Goal: Obtain resource: Download file/media

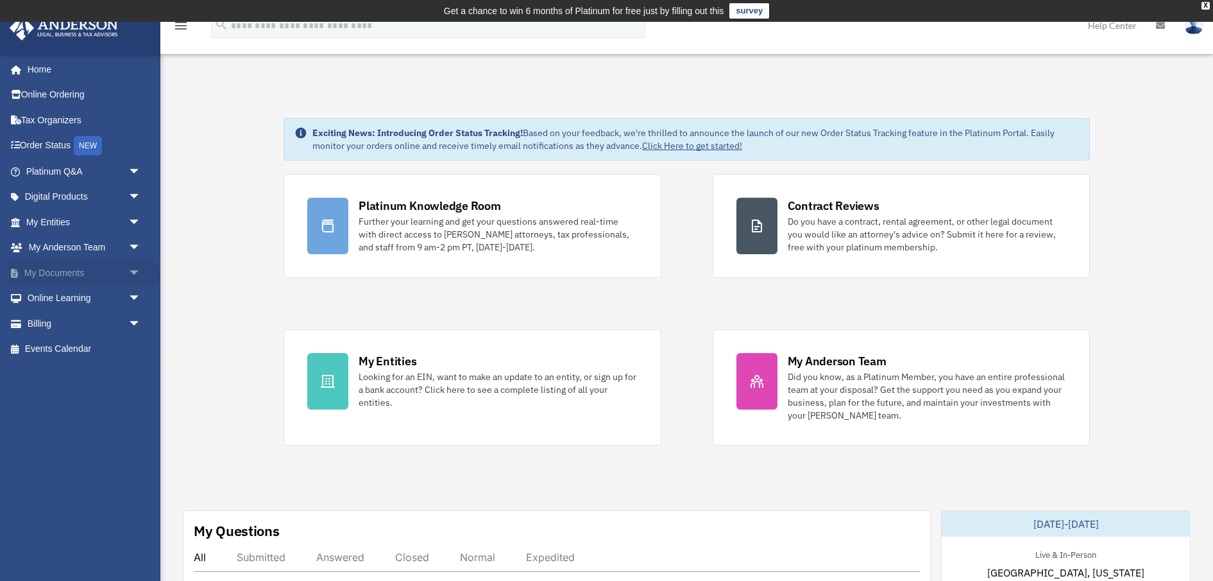
click at [52, 268] on link "My Documents arrow_drop_down" at bounding box center [84, 273] width 151 height 26
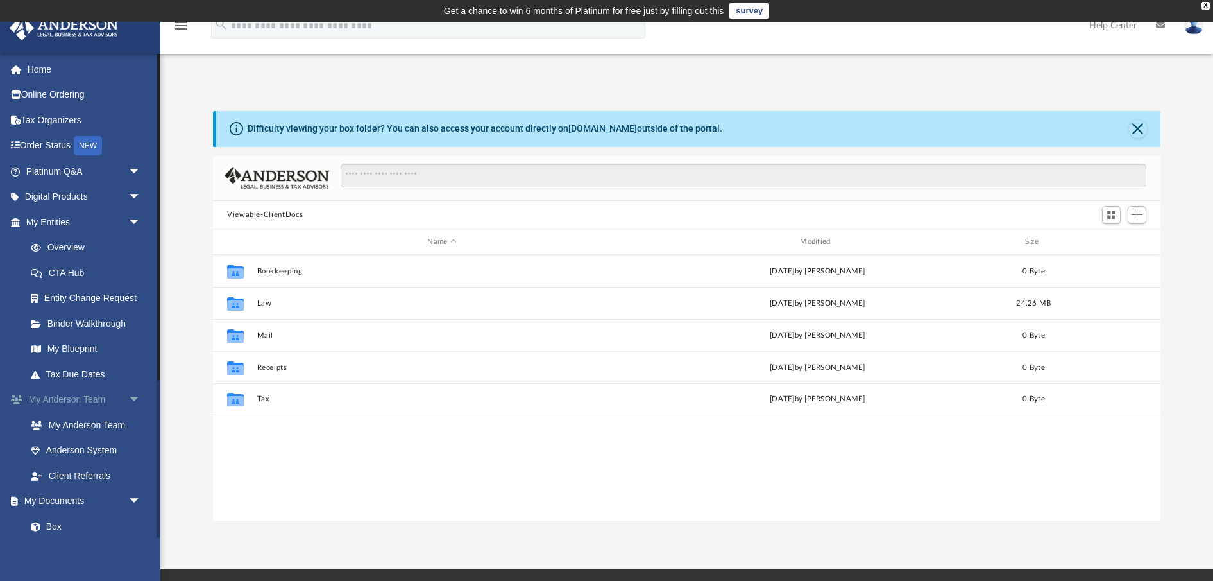
scroll to position [291, 948]
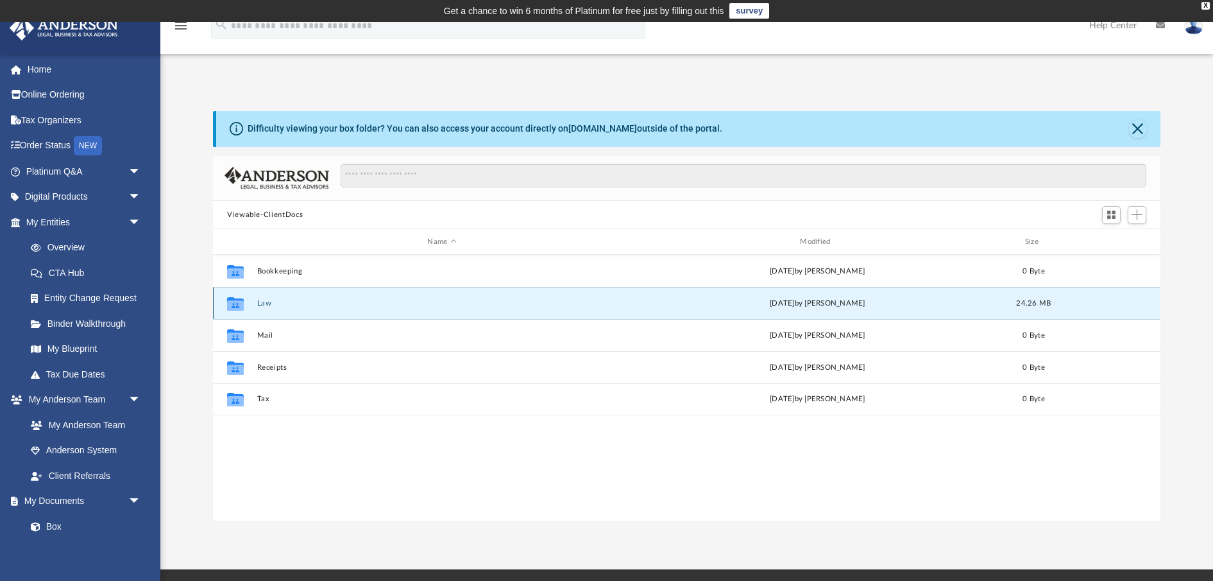
click at [278, 303] on button "Law" at bounding box center [442, 303] width 370 height 8
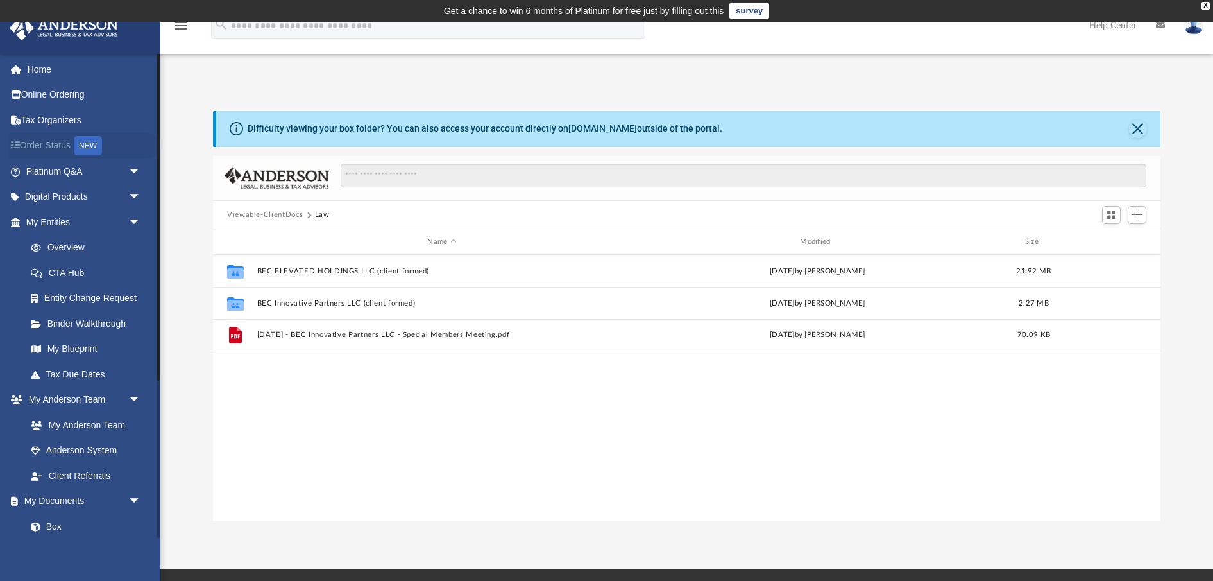
click at [39, 147] on link "Order Status NEW" at bounding box center [84, 146] width 151 height 26
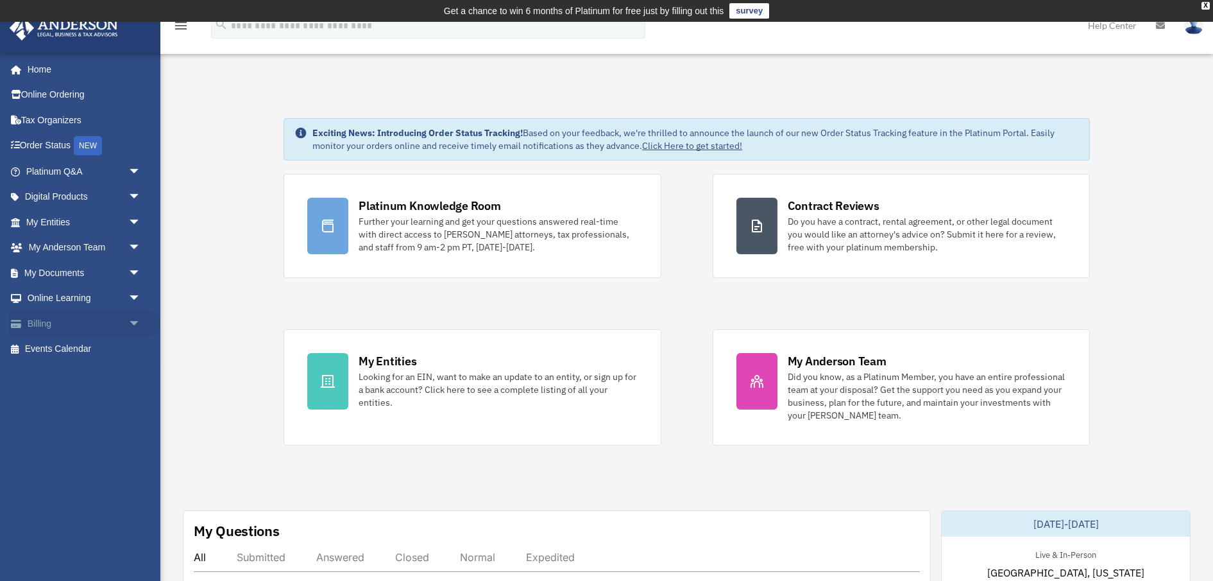
click at [133, 323] on span "arrow_drop_down" at bounding box center [141, 324] width 26 height 26
click at [83, 375] on link "Past Invoices" at bounding box center [89, 375] width 142 height 26
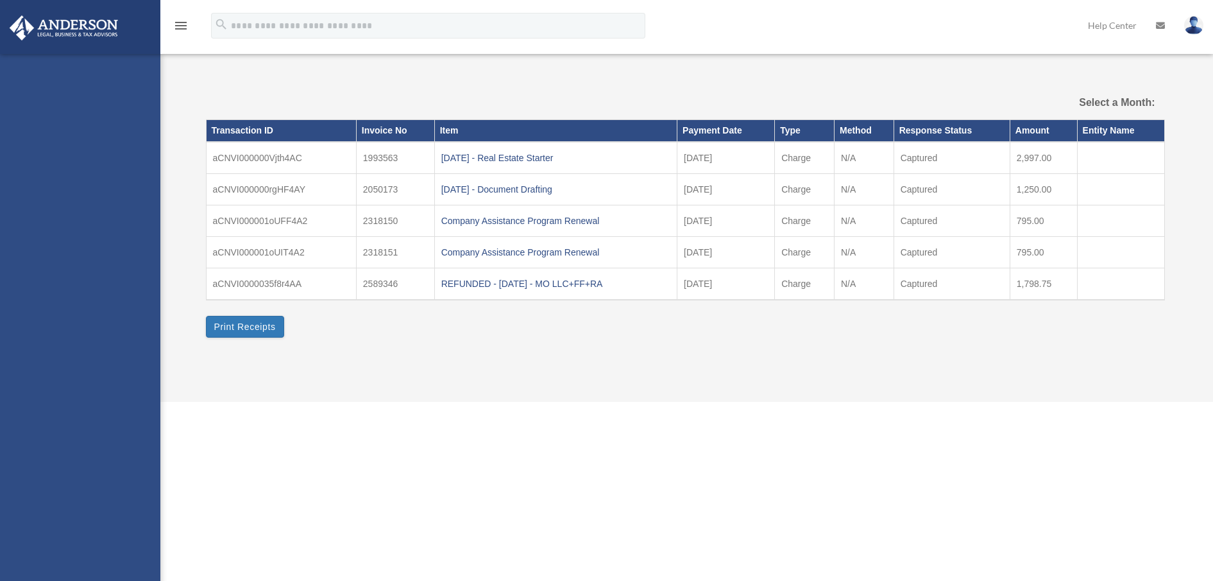
select select
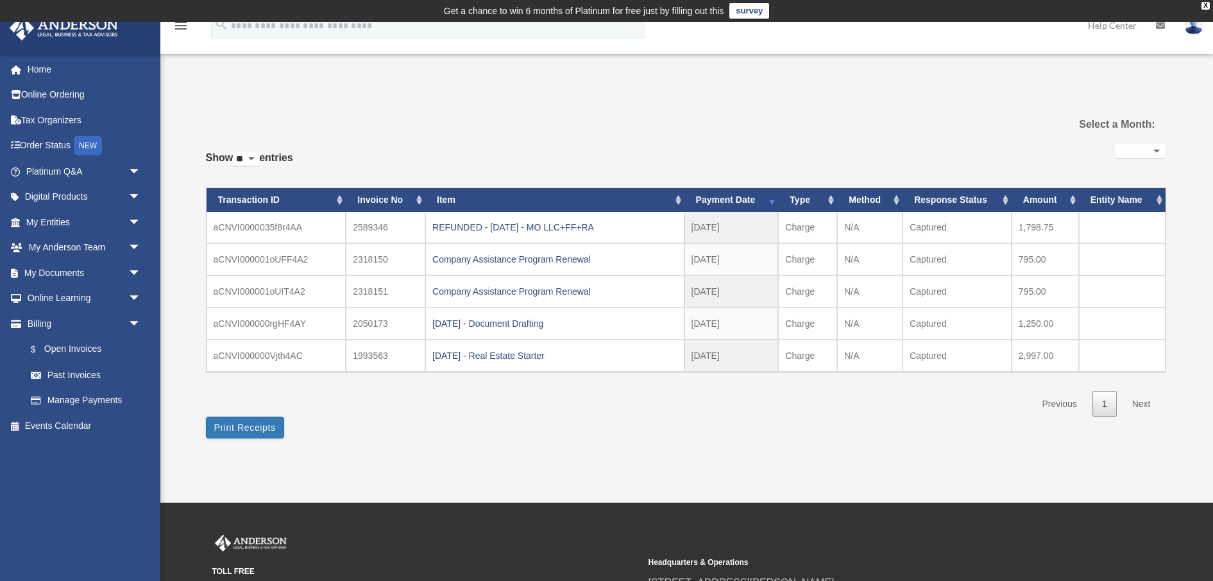
click at [517, 319] on div "2024.06.12 - Document Drafting" at bounding box center [554, 323] width 245 height 18
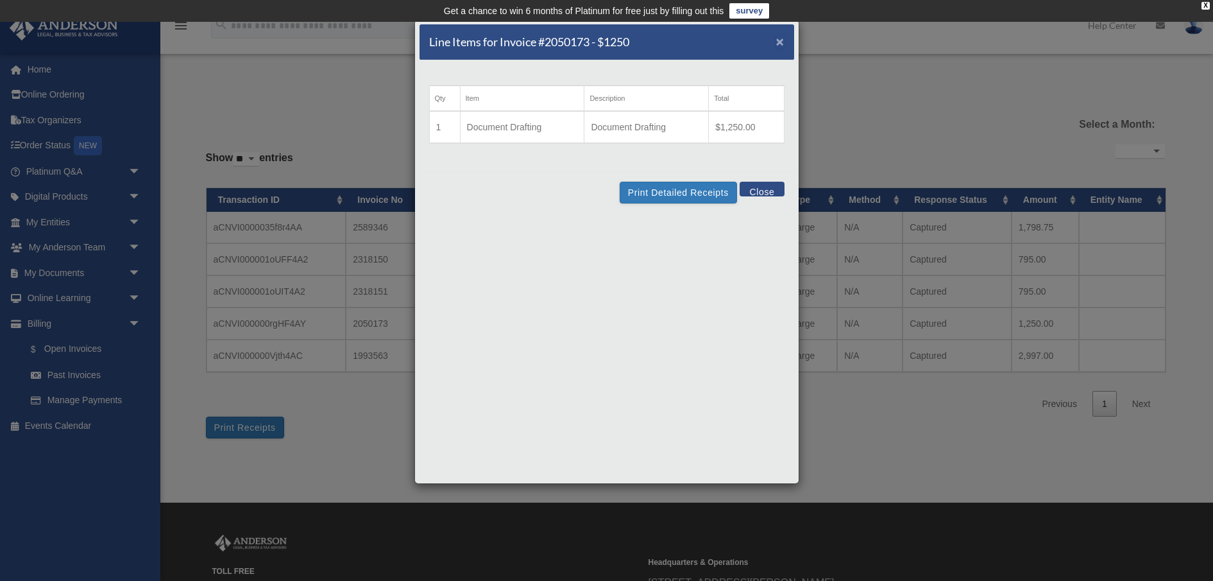
click at [779, 41] on span "×" at bounding box center [780, 41] width 8 height 15
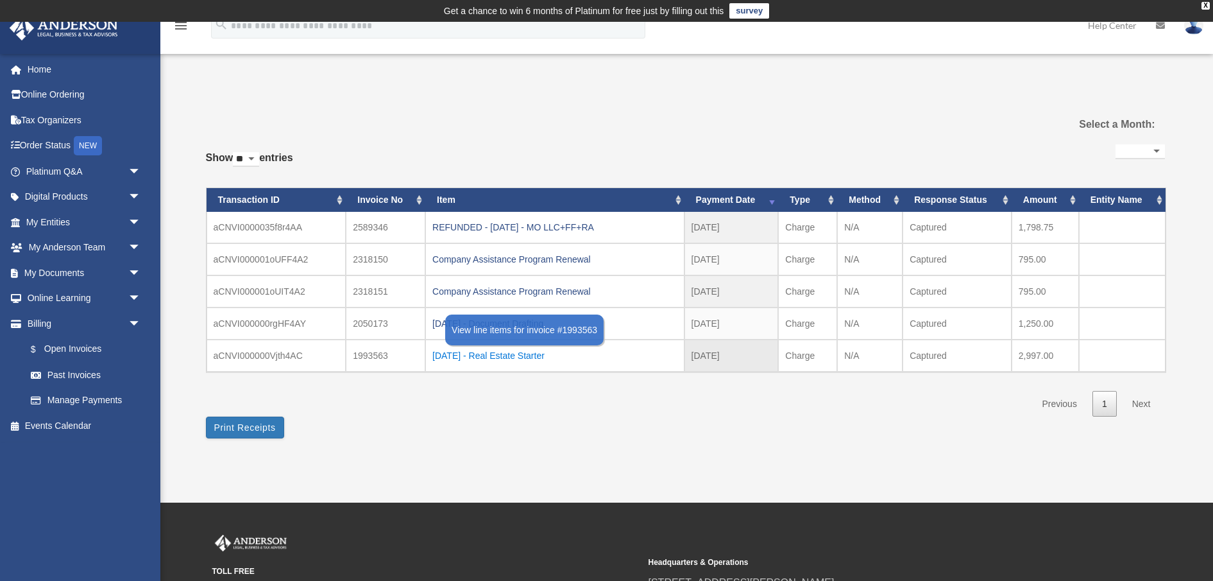
click at [527, 350] on div "2024.04.03 - Real Estate Starter" at bounding box center [554, 355] width 245 height 18
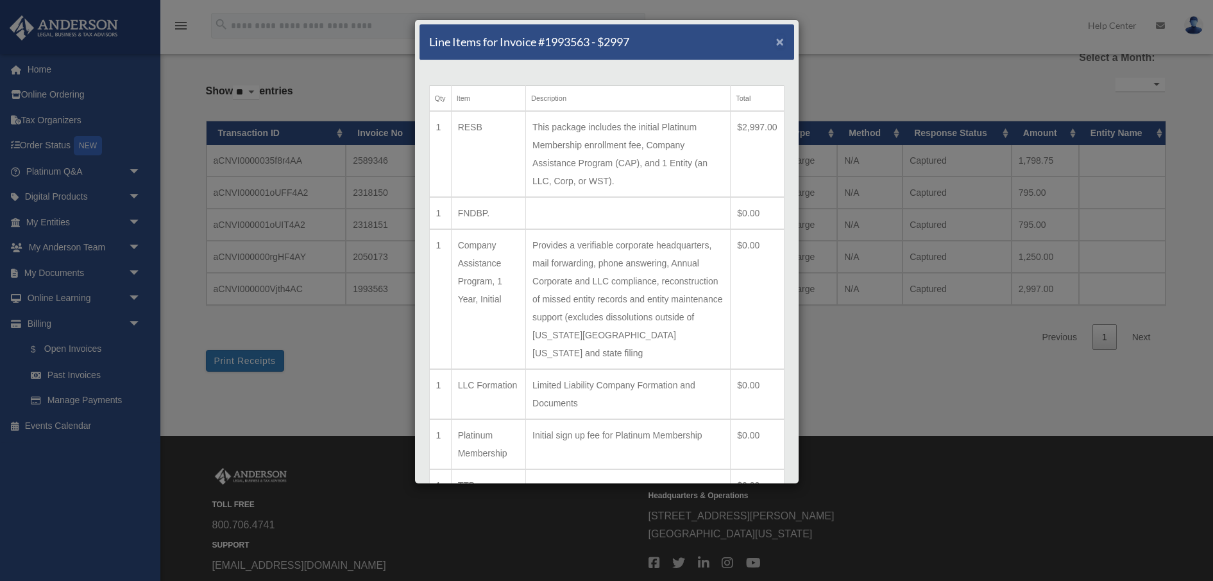
click at [782, 40] on span "×" at bounding box center [780, 41] width 8 height 15
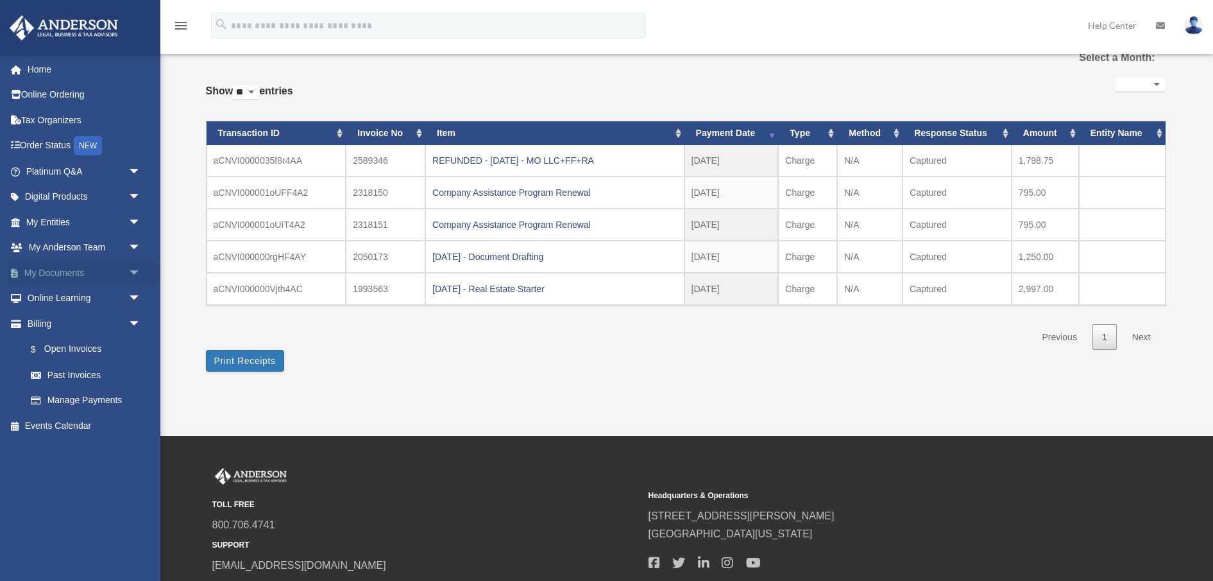
click at [51, 270] on link "My Documents arrow_drop_down" at bounding box center [84, 273] width 151 height 26
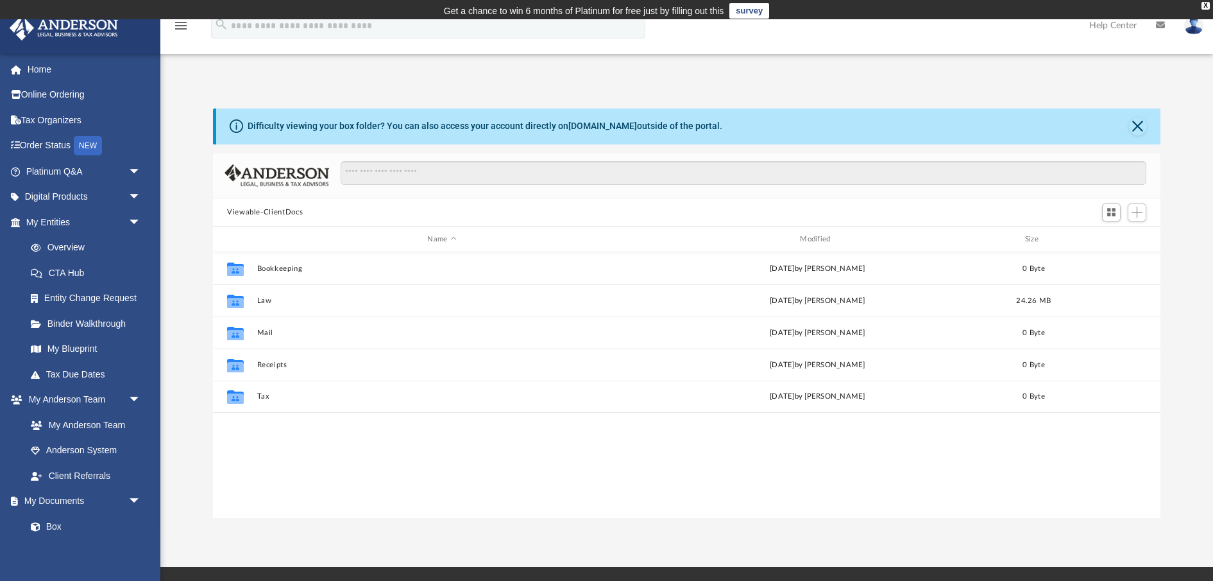
scroll to position [291, 948]
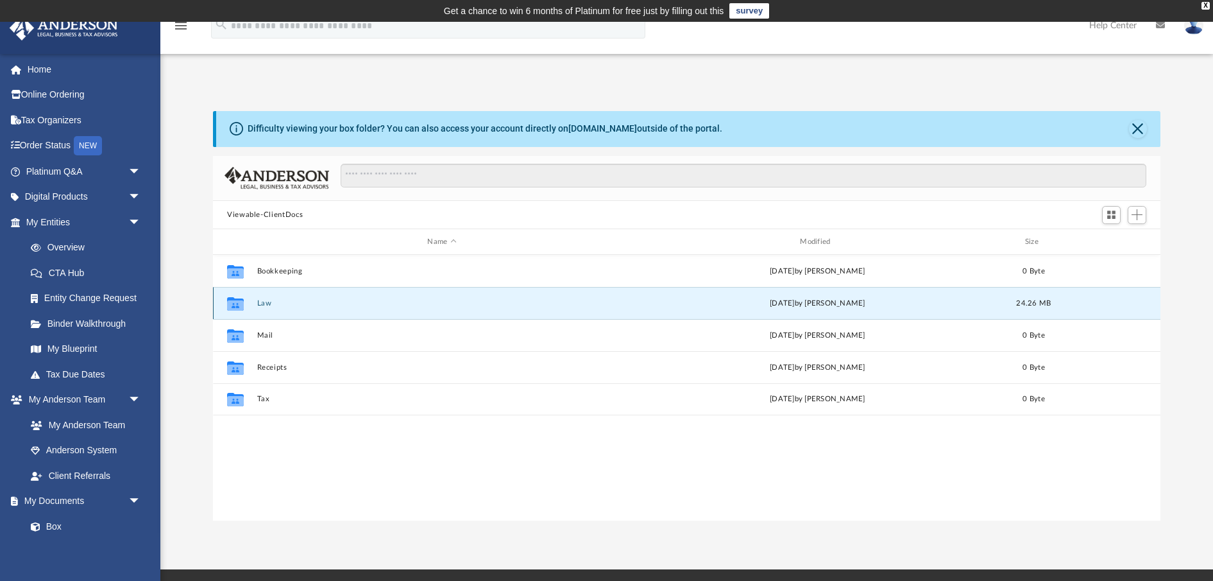
click at [325, 303] on button "Law" at bounding box center [442, 303] width 370 height 8
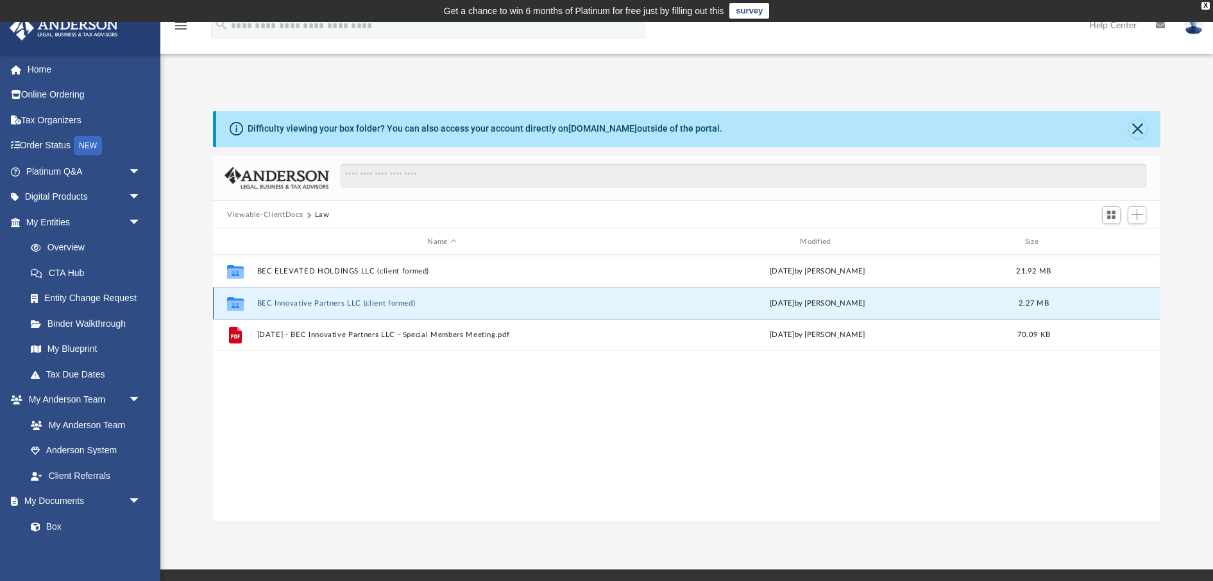
click at [325, 303] on button "BEC Innovative Partners LLC (client formed)" at bounding box center [442, 303] width 370 height 8
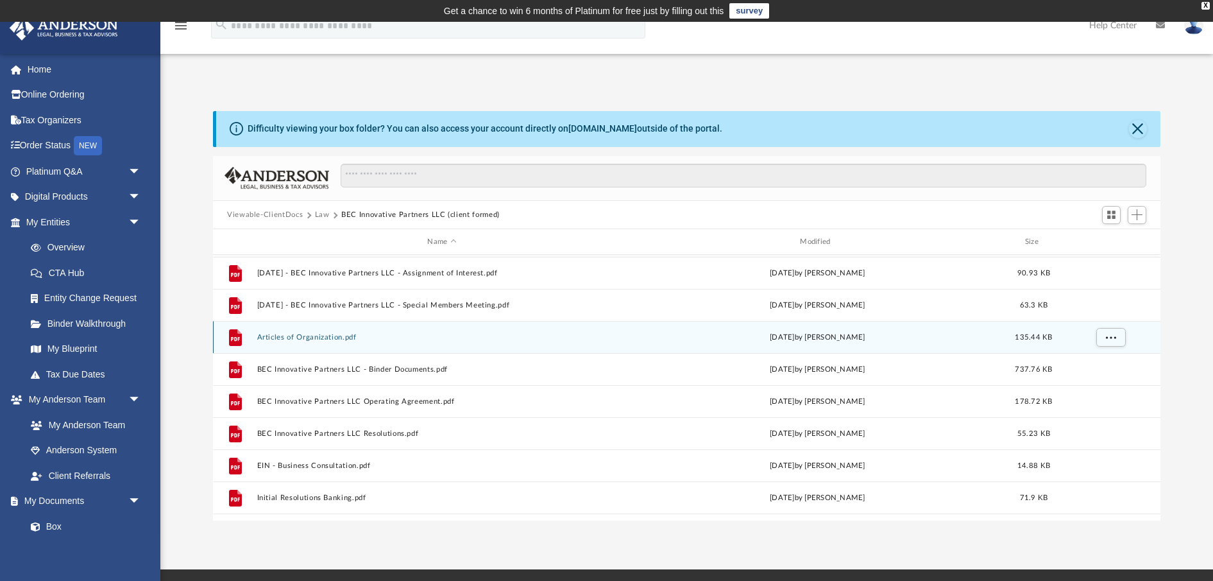
scroll to position [130, 0]
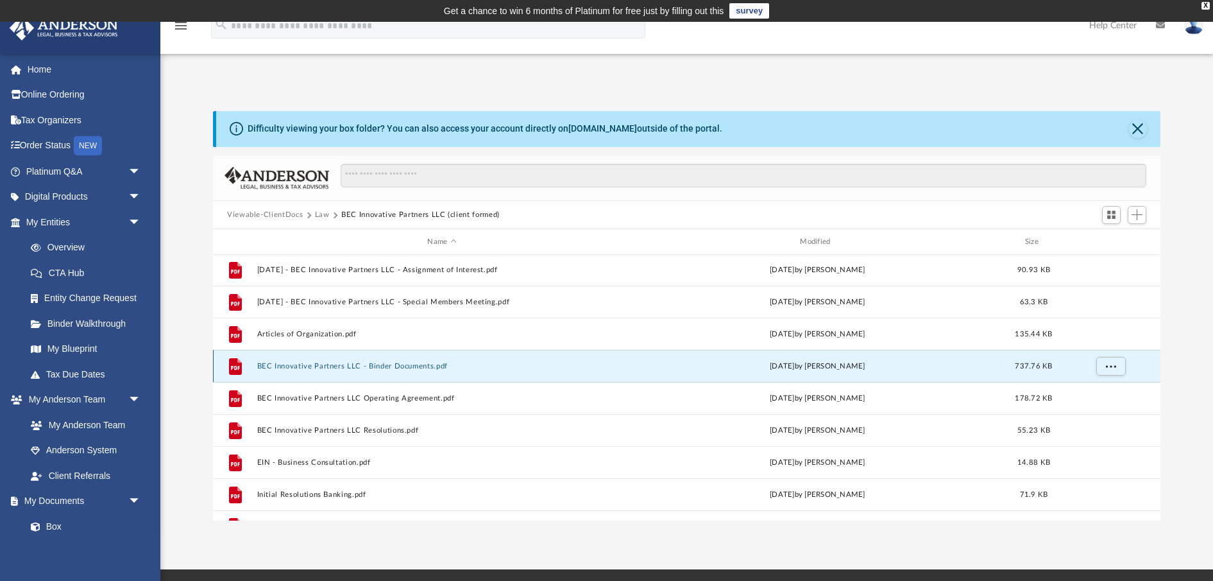
click at [306, 365] on button "BEC Innovative Partners LLC - Binder Documents.pdf" at bounding box center [442, 366] width 370 height 8
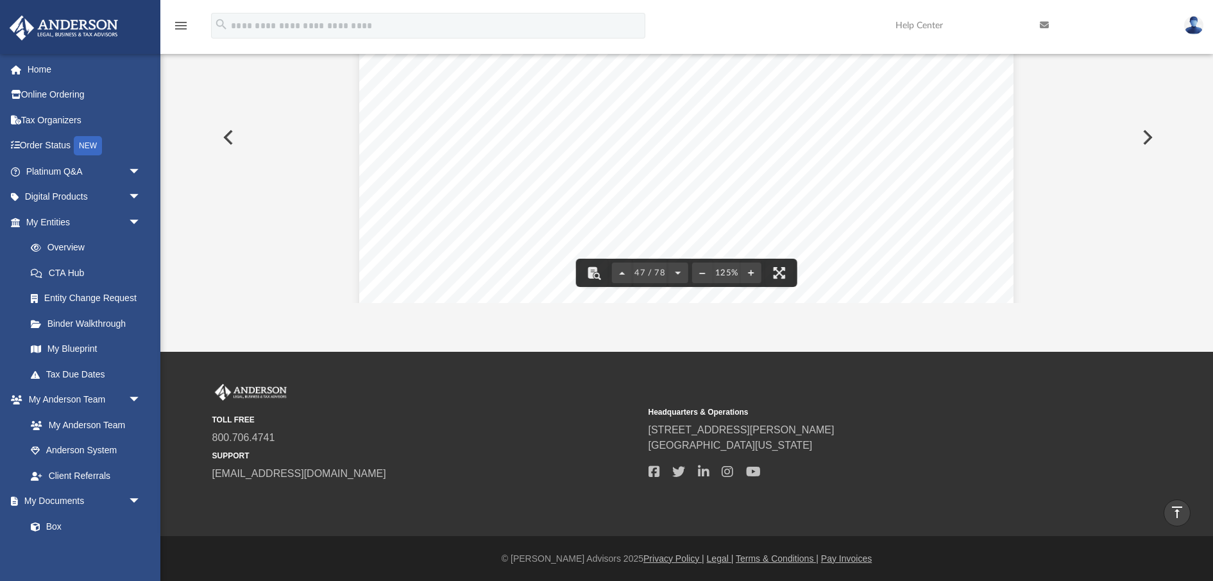
scroll to position [40261, 0]
click at [228, 136] on button "Preview" at bounding box center [227, 137] width 28 height 36
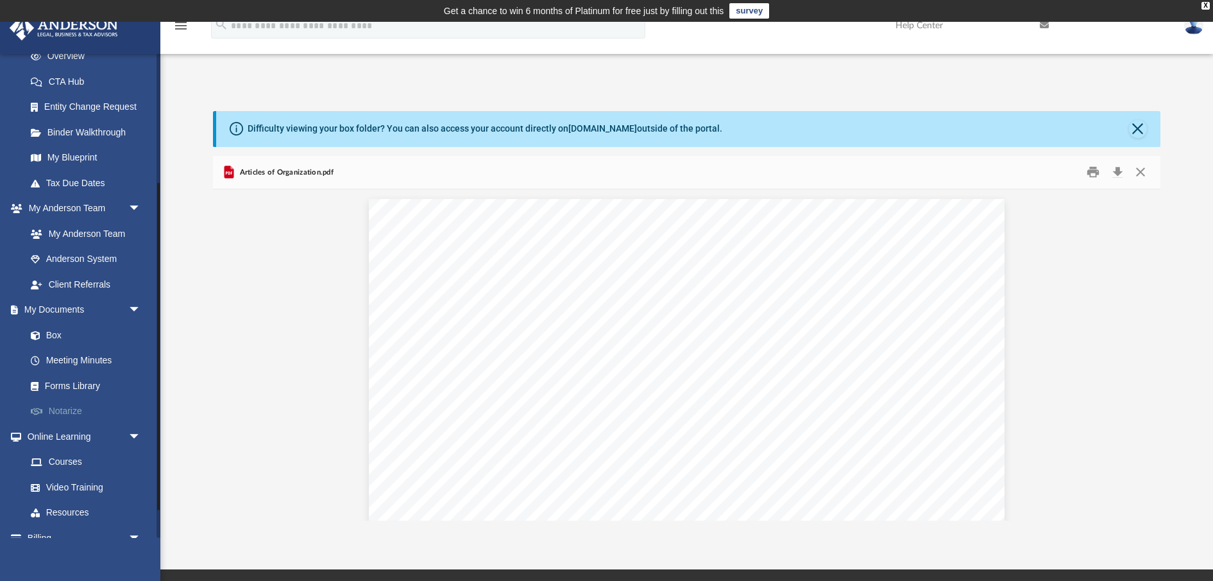
scroll to position [196, 0]
click at [53, 330] on link "Box" at bounding box center [89, 331] width 142 height 26
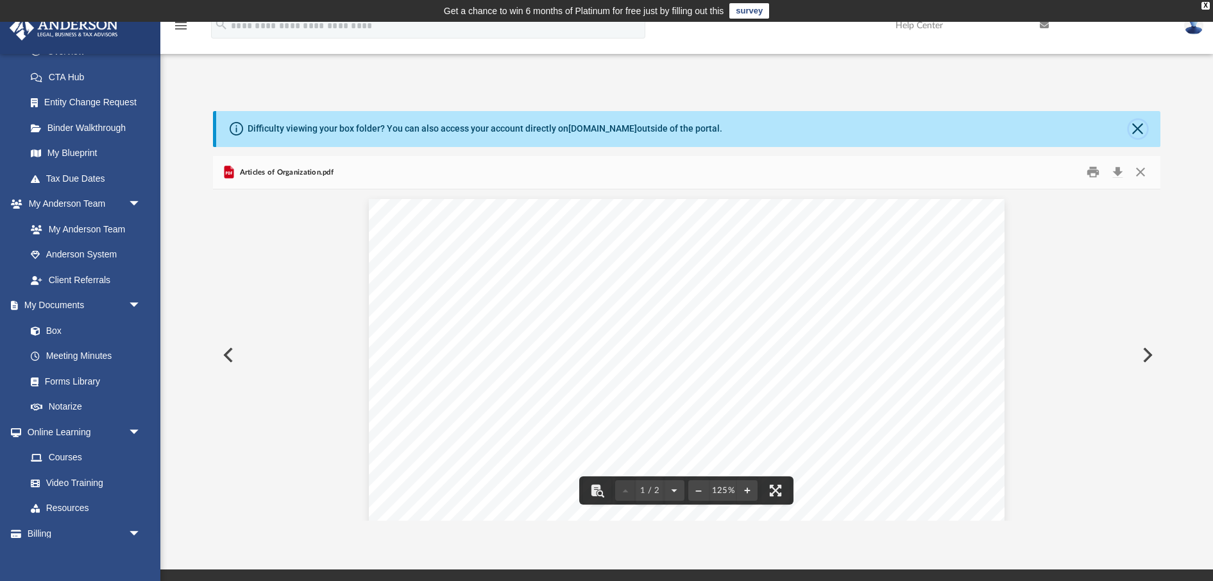
click at [1137, 128] on button "Close" at bounding box center [1138, 129] width 18 height 18
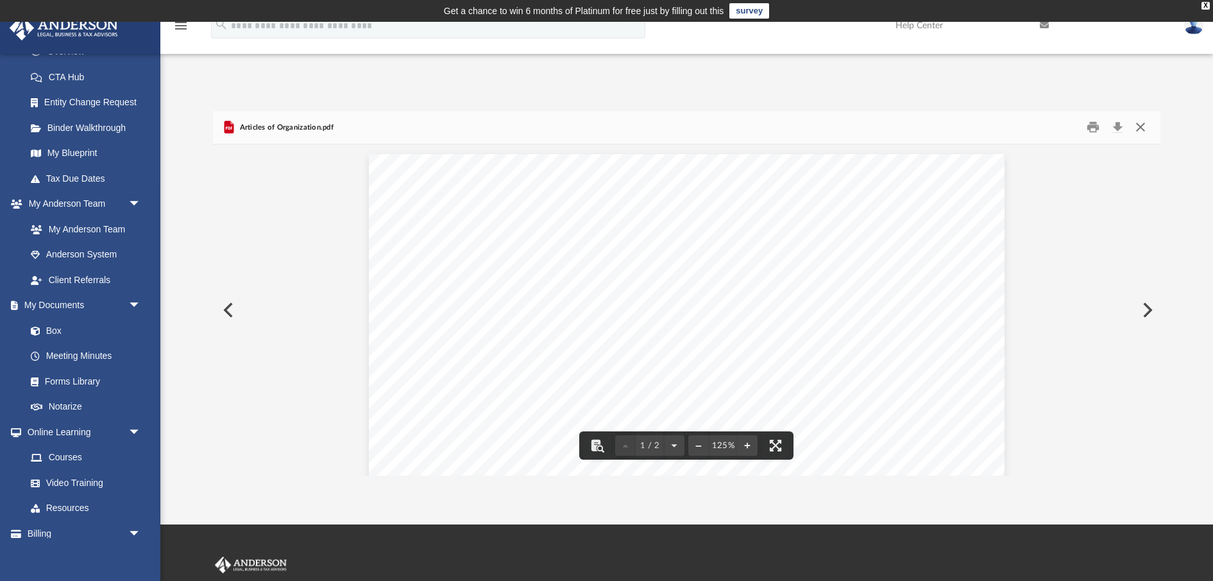
click at [1139, 128] on button "Close" at bounding box center [1140, 127] width 23 height 20
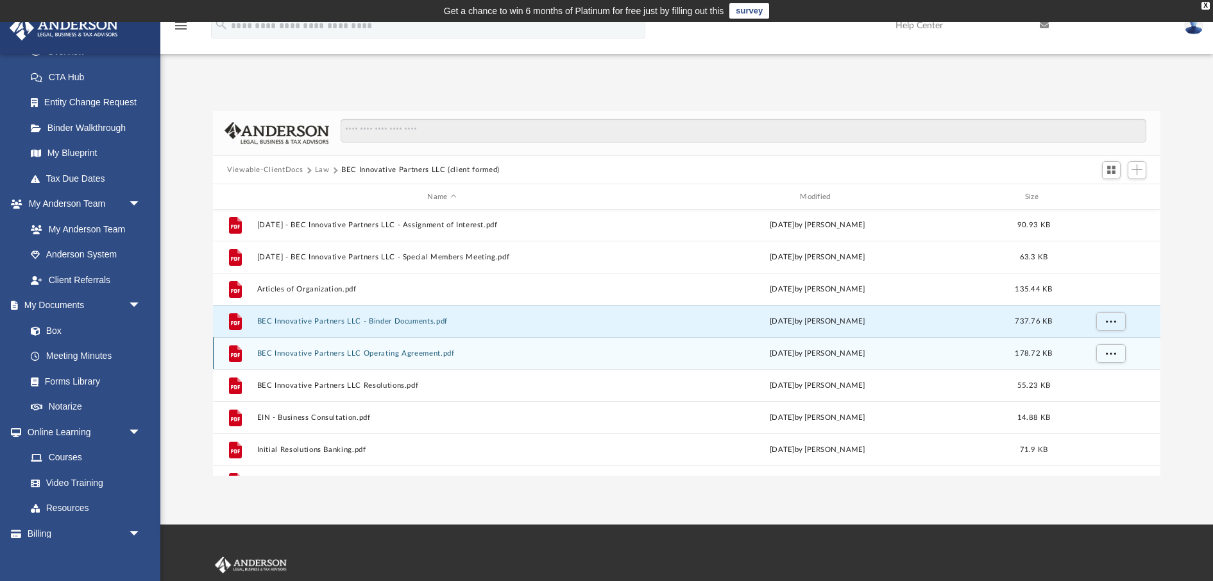
click at [438, 352] on button "BEC Innovative Partners LLC Operating Agreement.pdf" at bounding box center [442, 353] width 370 height 8
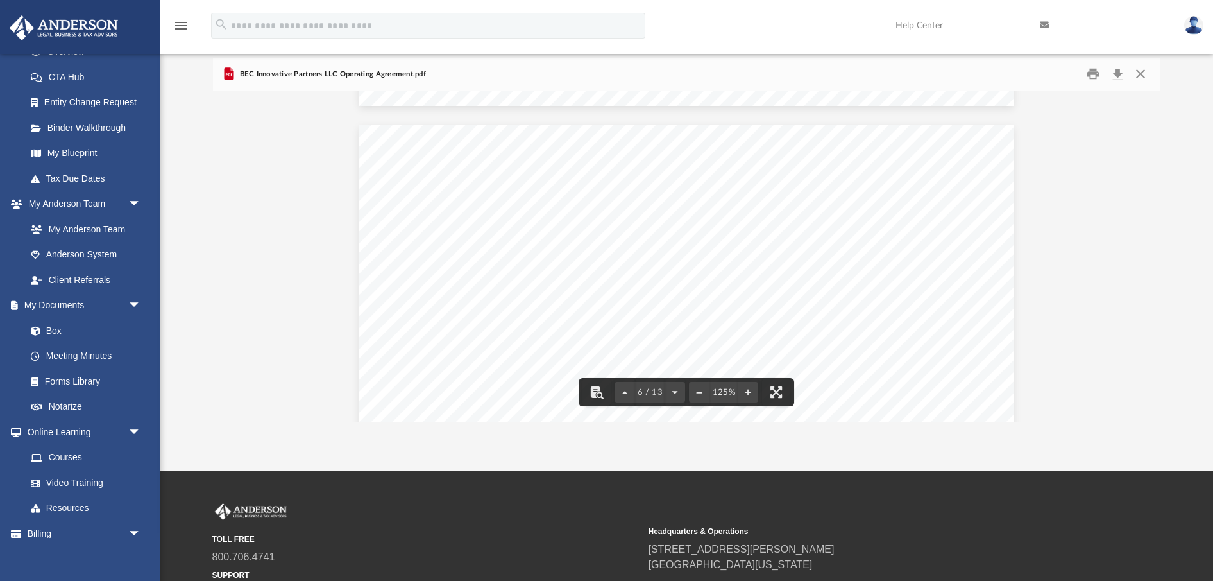
scroll to position [173, 0]
